Goal: Task Accomplishment & Management: Complete application form

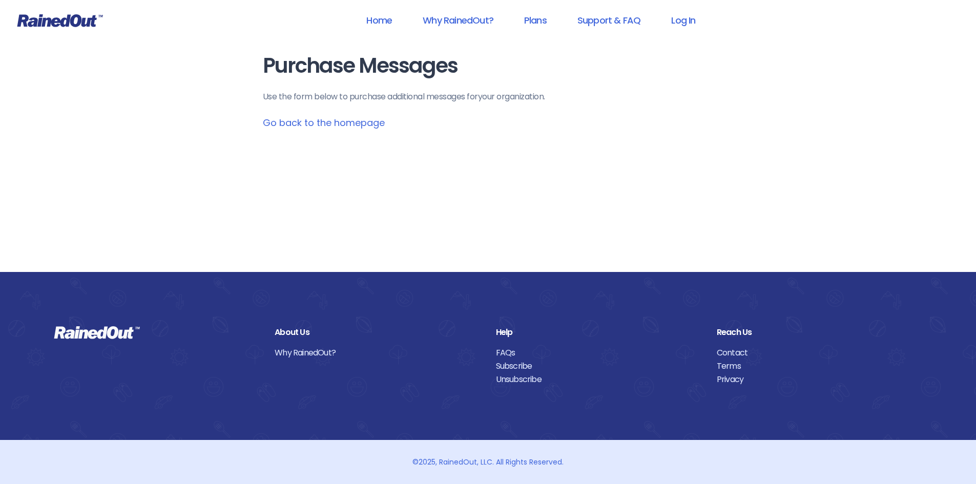
click at [360, 122] on link "Go back to the homepage" at bounding box center [324, 122] width 122 height 13
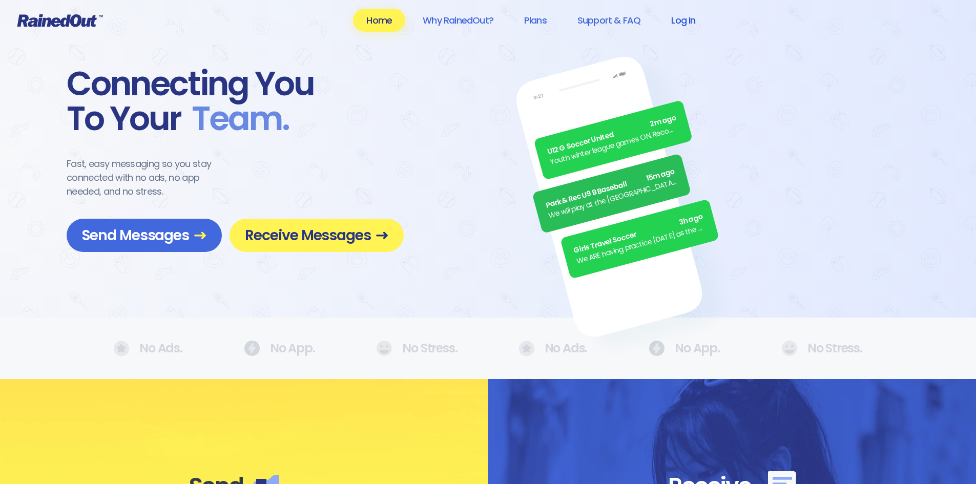
click at [692, 20] on link "Log In" at bounding box center [683, 20] width 51 height 23
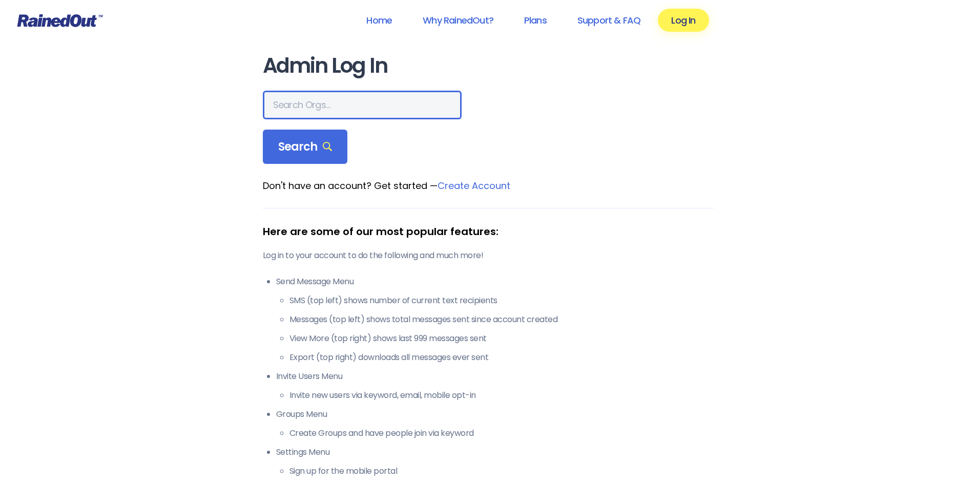
click at [286, 106] on input "text" at bounding box center [362, 105] width 199 height 29
type input "abyssini"
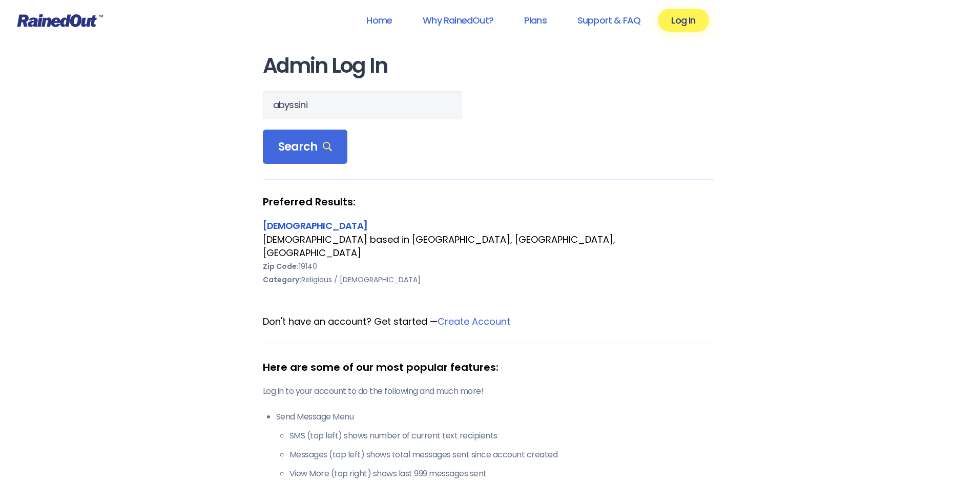
click at [314, 228] on link "[DEMOGRAPHIC_DATA]" at bounding box center [315, 225] width 104 height 13
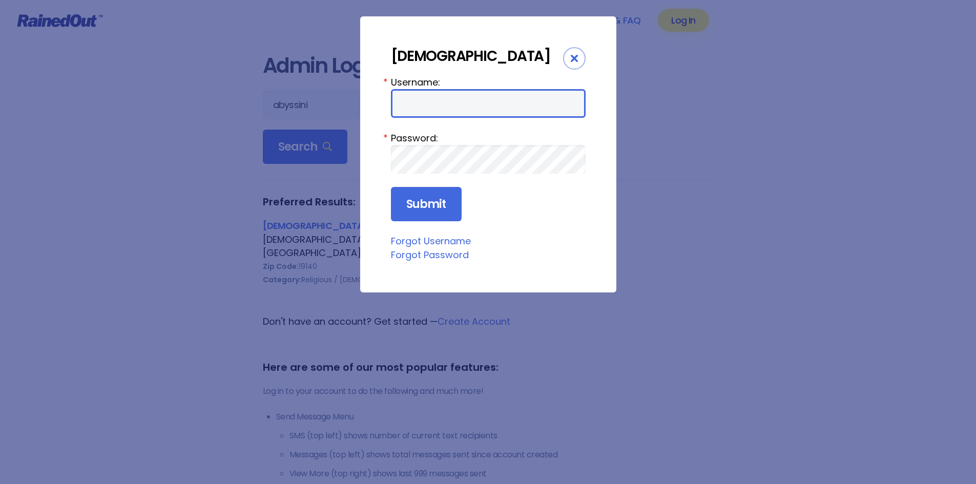
type input "abyssini4210"
click at [409, 118] on input "abyssini4210" at bounding box center [488, 103] width 195 height 29
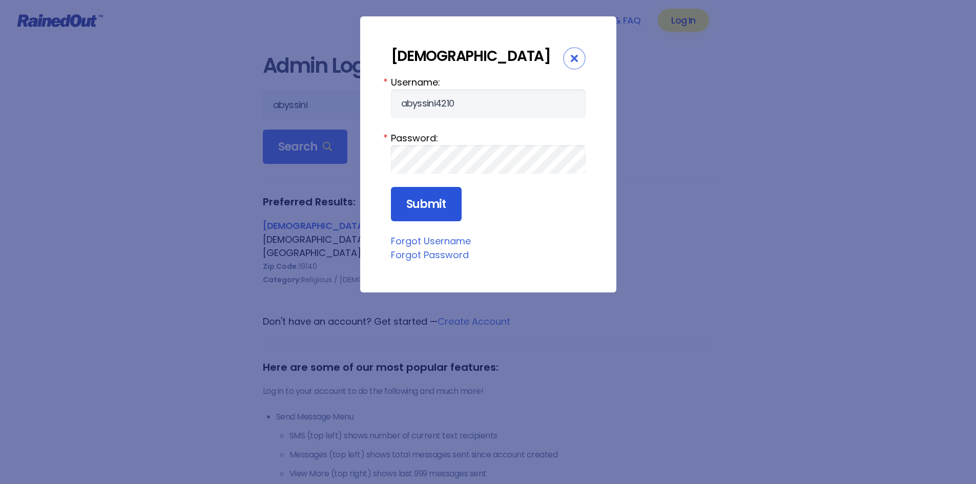
click at [419, 222] on input "Submit" at bounding box center [426, 204] width 71 height 35
